Goal: Information Seeking & Learning: Stay updated

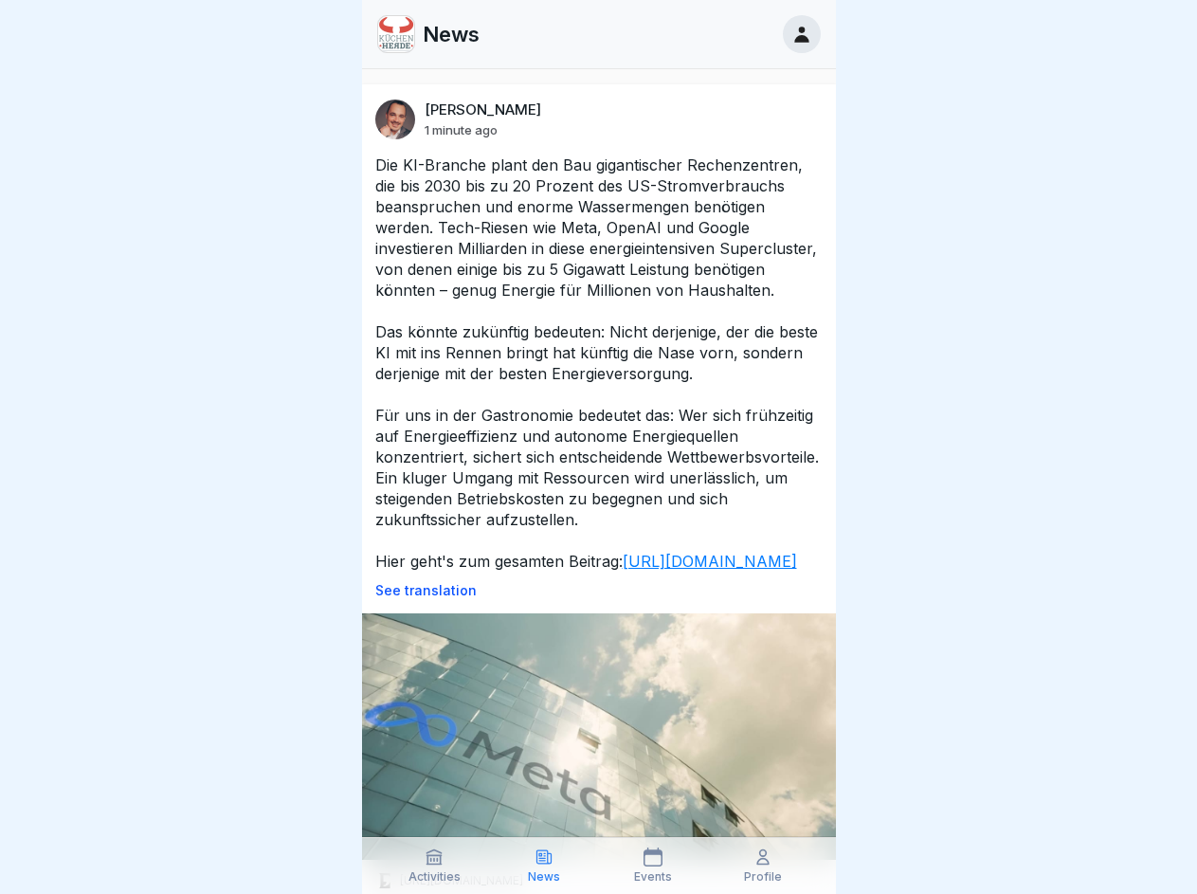
click at [598, 446] on p "Die KI-Branche plant den Bau gigantischer Rechenzentren, die bis 2030 bis zu 20…" at bounding box center [598, 363] width 447 height 417
click at [591, 598] on p "See translation" at bounding box center [598, 590] width 447 height 15
click at [435, 865] on icon at bounding box center [434, 856] width 19 height 19
click at [544, 865] on icon at bounding box center [544, 856] width 19 height 19
click at [654, 865] on icon at bounding box center [653, 856] width 19 height 19
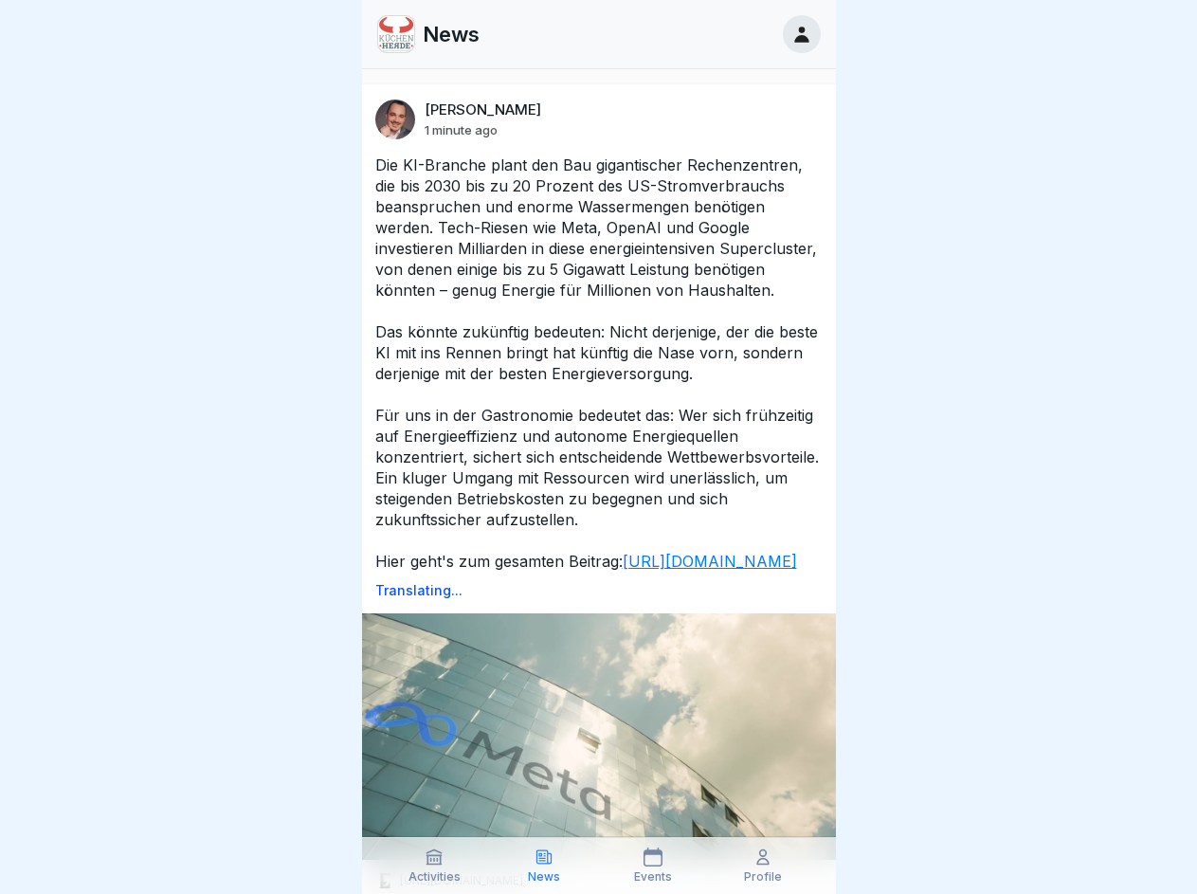
click at [763, 865] on icon at bounding box center [763, 856] width 19 height 19
